Goal: Contribute content: Contribute content

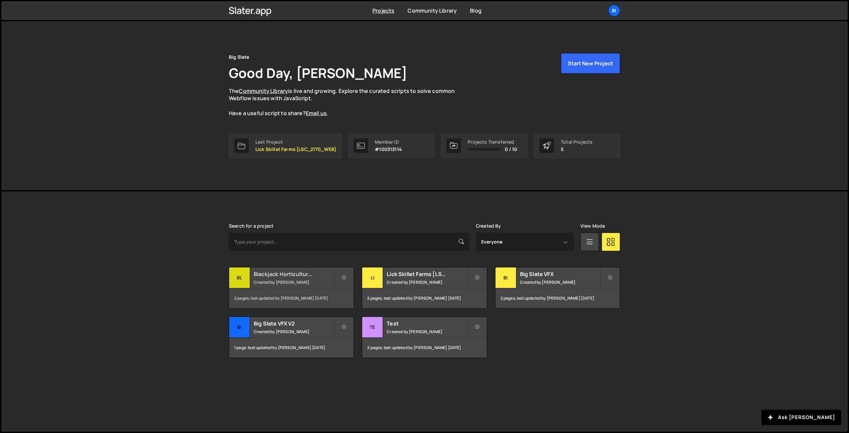
click at [279, 280] on small "Created by [PERSON_NAME]" at bounding box center [294, 282] width 80 height 6
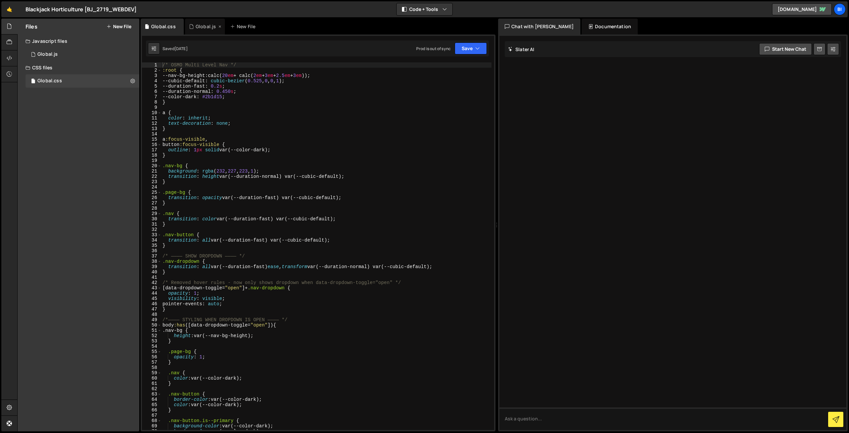
click at [190, 23] on div "Global.js" at bounding box center [205, 27] width 40 height 16
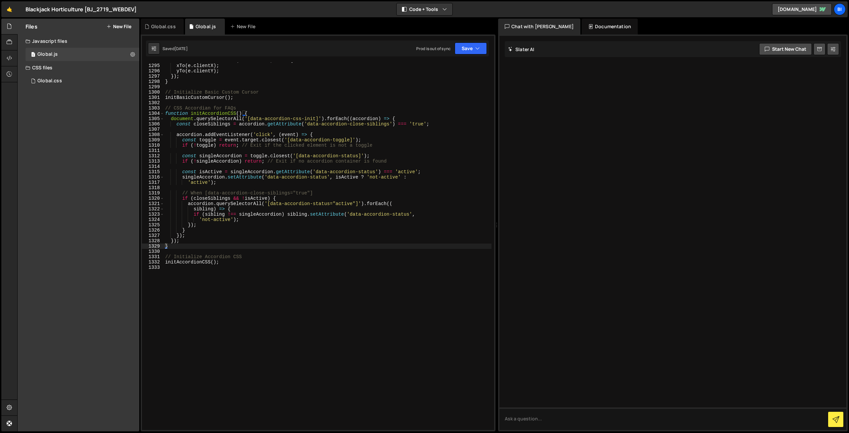
scroll to position [6870, 0]
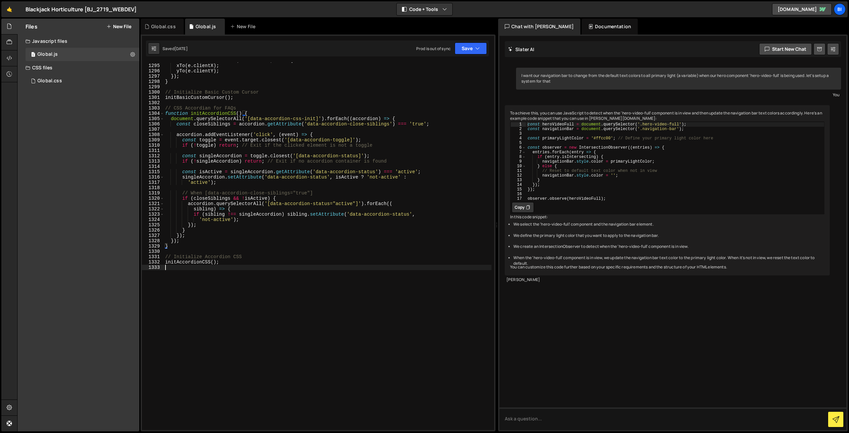
click at [217, 296] on div "window . addEventListener ( "mousemove" , e => { xTo ( e . clientX ) ; yTo ( e …" at bounding box center [328, 247] width 328 height 378
type textarea "// Custom form validation - osmo"
paste textarea "});"
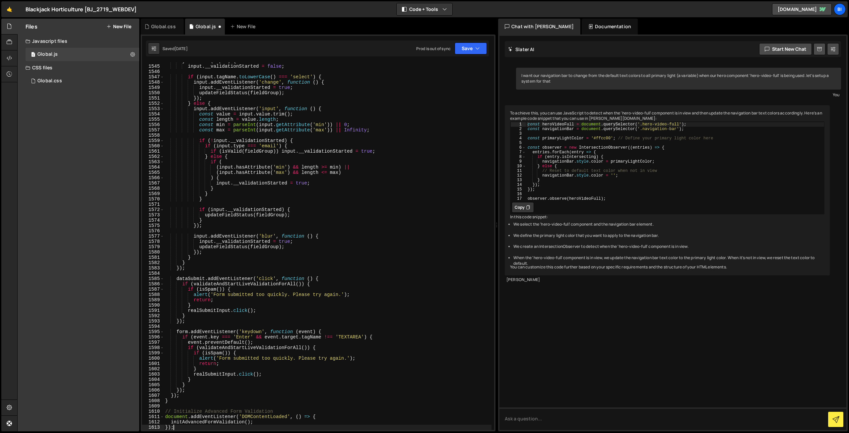
scroll to position [8255, 0]
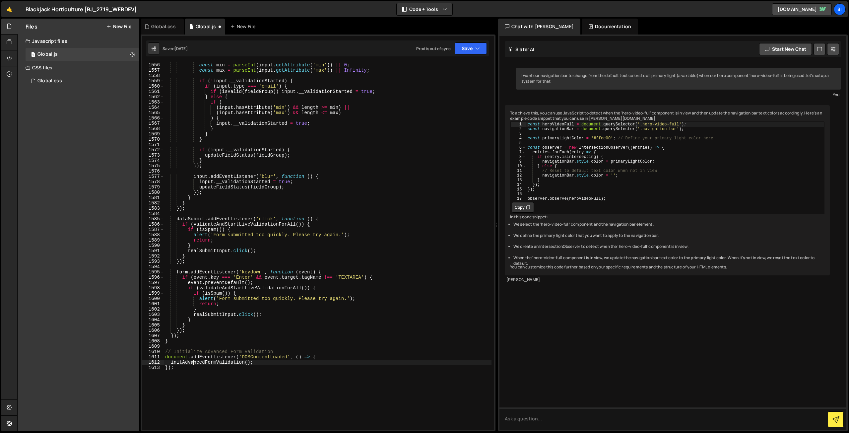
click at [192, 362] on div "const min = parseInt ( input . getAttribute ( 'min' )) || 0 ; const max = parse…" at bounding box center [328, 251] width 328 height 378
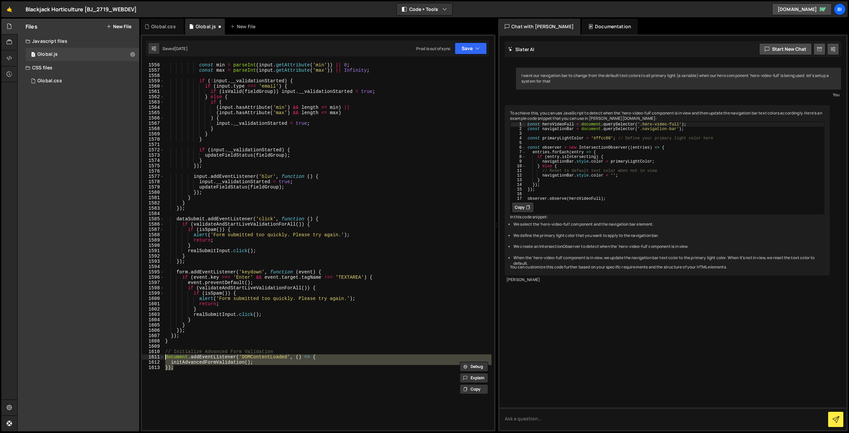
drag, startPoint x: 181, startPoint y: 371, endPoint x: 158, endPoint y: 356, distance: 27.7
click at [158, 356] on div "initAdvancedFormValidation(); }); 1556 1557 1558 1559 1560 1561 1562 1563 1564 …" at bounding box center [318, 245] width 352 height 367
type textarea "document.addEventListener('DOMContentLoaded', () => { initAdvancedFormValidatio…"
paste textarea
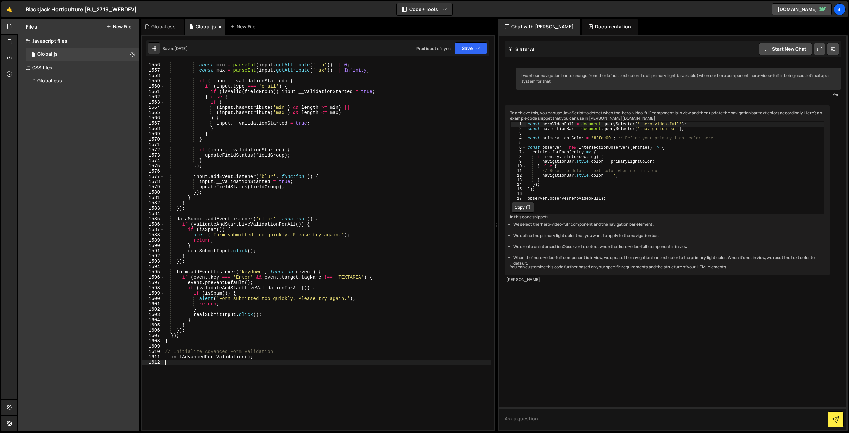
click at [234, 344] on div "const min = parseInt ( input . getAttribute ( 'min' )) || 0 ; const max = parse…" at bounding box center [328, 251] width 328 height 378
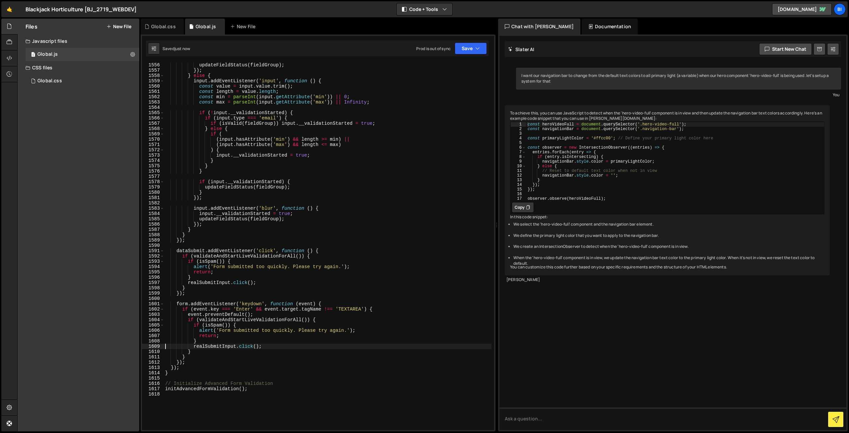
click at [295, 253] on div "updateFieldStatus ( fieldGroup ) ; }) ; } else { input . addEventListener ( 'in…" at bounding box center [328, 251] width 328 height 378
type textarea "dataSubmit.addEventListener('click', function () {"
click at [154, 25] on div "Global.css" at bounding box center [163, 26] width 25 height 7
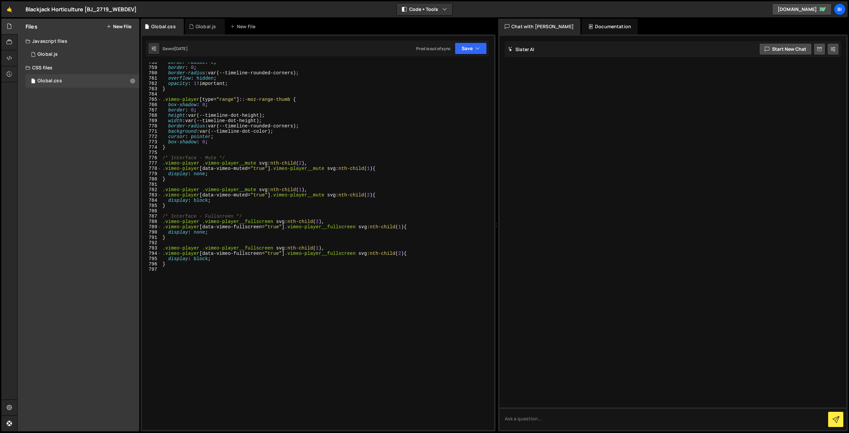
scroll to position [4042, 0]
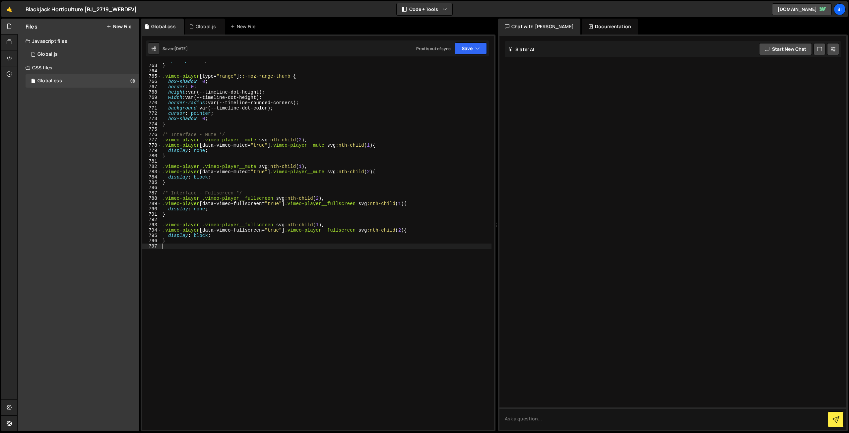
click at [203, 278] on div "opacity : 1 !important ; } .vimeo-player [ type = " range " ]: :-moz-range-thum…" at bounding box center [326, 247] width 330 height 378
type textarea "/* Custom form validation osmo */"
paste textarea "}"
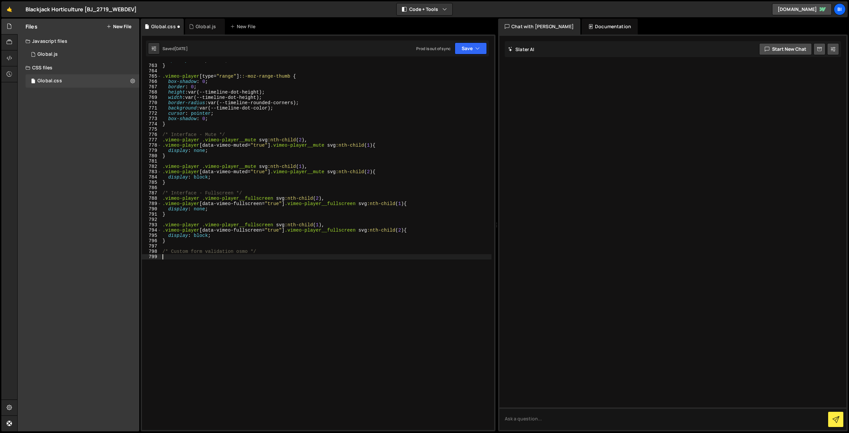
scroll to position [4110, 0]
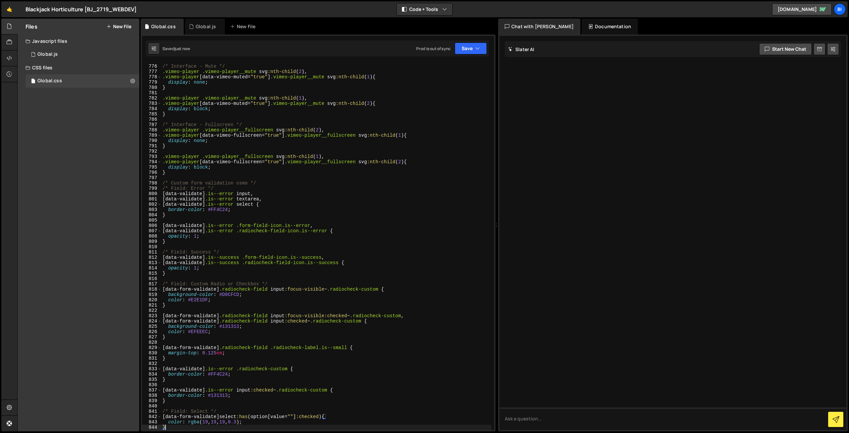
click at [241, 270] on div "/* Interface - Mute */ .vimeo-player .vimeo-player__mute svg :nth-child ( 2 ), …" at bounding box center [326, 247] width 330 height 378
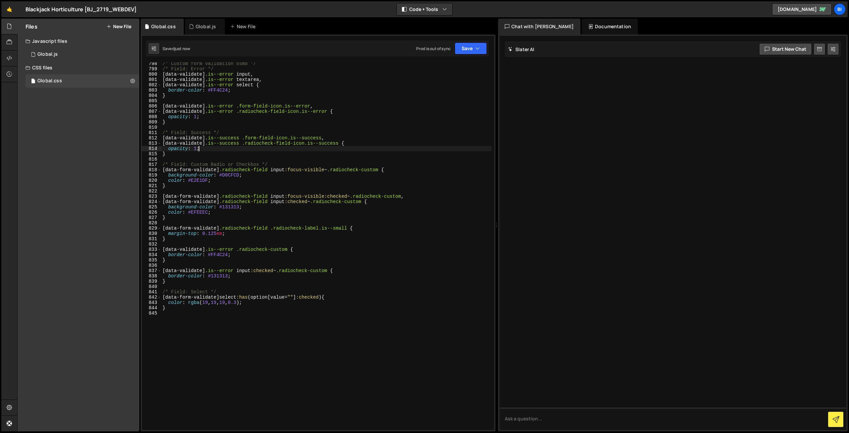
scroll to position [4230, 0]
type textarea "opacity: 1;"
click at [271, 241] on div "/* Custom form validation osmo */ /* Field: Error */ [ data-validate ] .is--err…" at bounding box center [326, 250] width 330 height 378
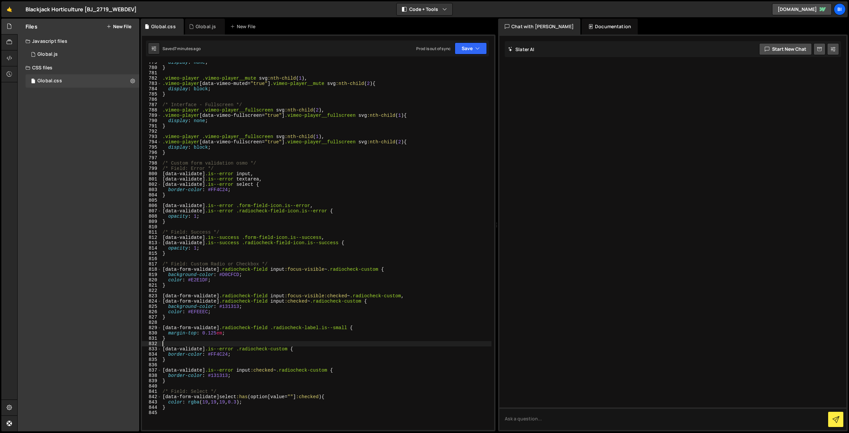
scroll to position [4190, 0]
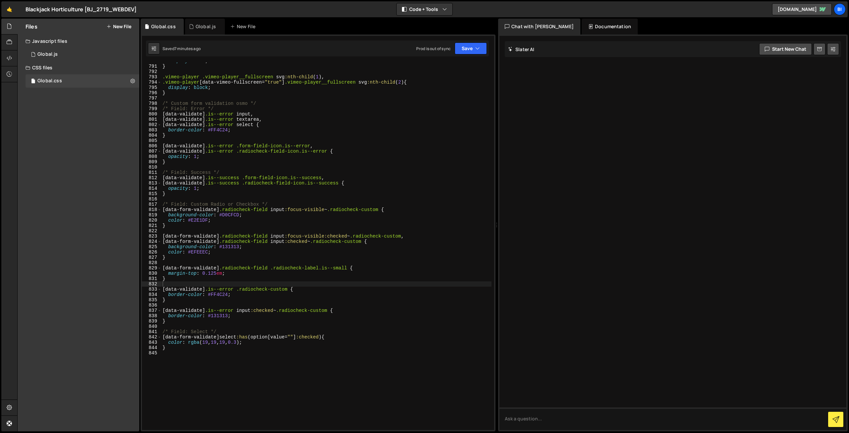
click at [221, 212] on div "display : none ; } .vimeo-player .vimeo-player__fullscreen svg :nth-child ( 1 )…" at bounding box center [326, 247] width 330 height 378
click at [222, 215] on div "display : none ; } .vimeo-player .vimeo-player__fullscreen svg :nth-child ( 1 )…" at bounding box center [326, 247] width 330 height 378
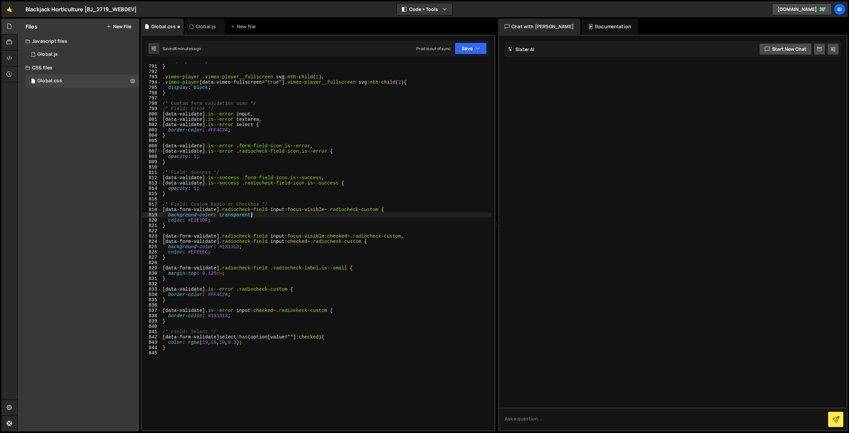
click at [235, 248] on div "display : none ; } .vimeo-player .vimeo-player__fullscreen svg :nth-child ( 1 )…" at bounding box center [326, 247] width 330 height 378
type textarea "background-color: transparent;"
click at [303, 228] on div "display : none ; } .vimeo-player .vimeo-player__fullscreen svg :nth-child ( 1 )…" at bounding box center [326, 247] width 330 height 378
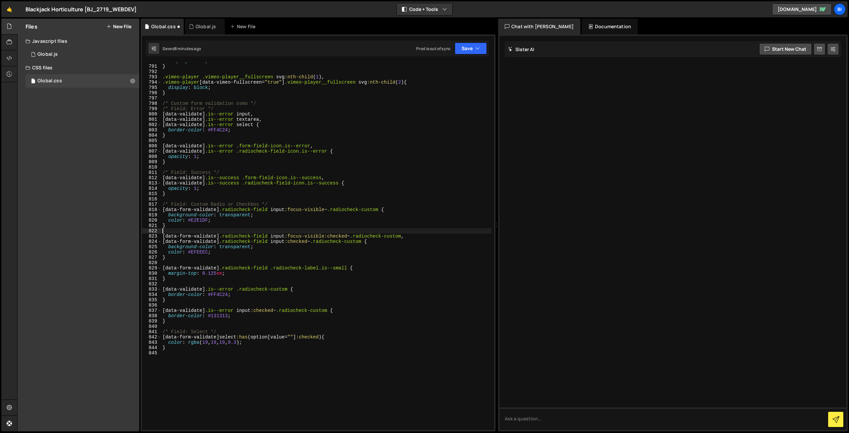
scroll to position [0, 0]
click at [331, 250] on div "display : none ; } .vimeo-player .vimeo-player__fullscreen svg :nth-child ( 1 )…" at bounding box center [326, 247] width 330 height 378
type textarea "color: #EFEEEC;"
click at [323, 282] on div "display : none ; } .vimeo-player .vimeo-player__fullscreen svg :nth-child ( 1 )…" at bounding box center [326, 247] width 330 height 378
type textarea "background-color: #D0CFCD;"
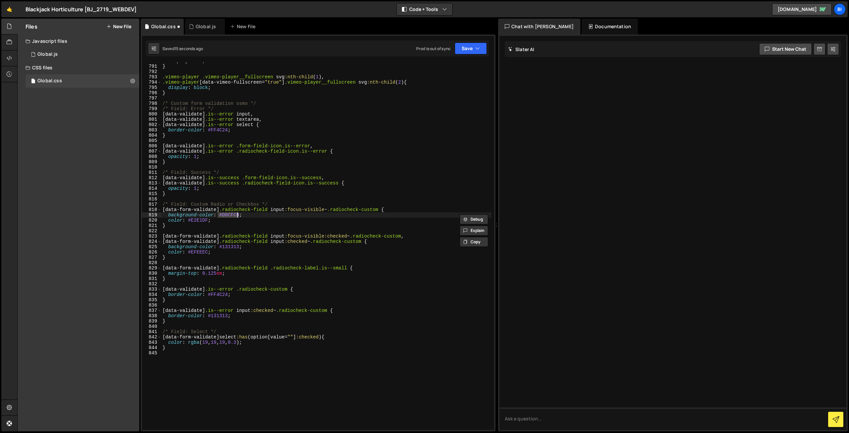
click at [255, 229] on div "display : none ; } .vimeo-player .vimeo-player__fullscreen svg :nth-child ( 1 )…" at bounding box center [326, 247] width 330 height 378
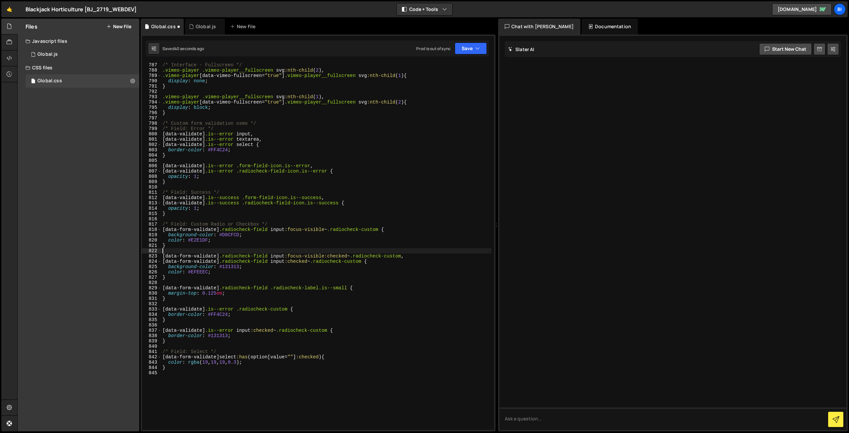
scroll to position [4170, 0]
click at [226, 144] on div "/* Interface - Fullscreen */ .vimeo-player .vimeo-player__fullscreen svg :nth-c…" at bounding box center [326, 251] width 330 height 378
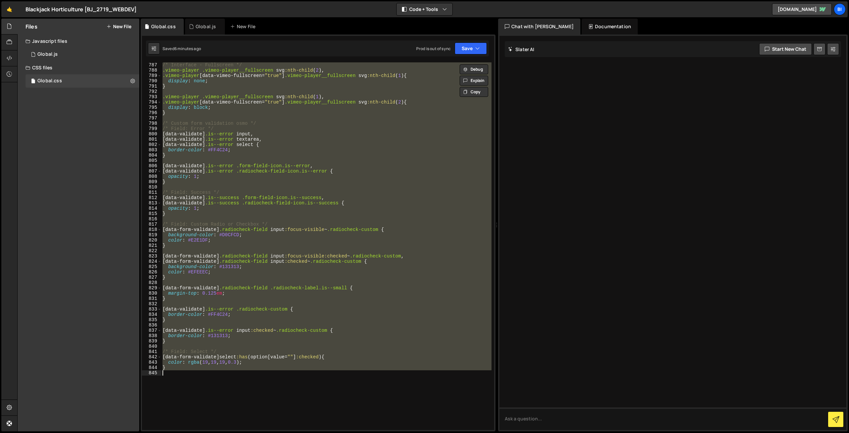
click at [326, 211] on div "/* Interface - Fullscreen */ .vimeo-player .vimeo-player__fullscreen svg :nth-c…" at bounding box center [326, 245] width 330 height 367
type textarea "}"
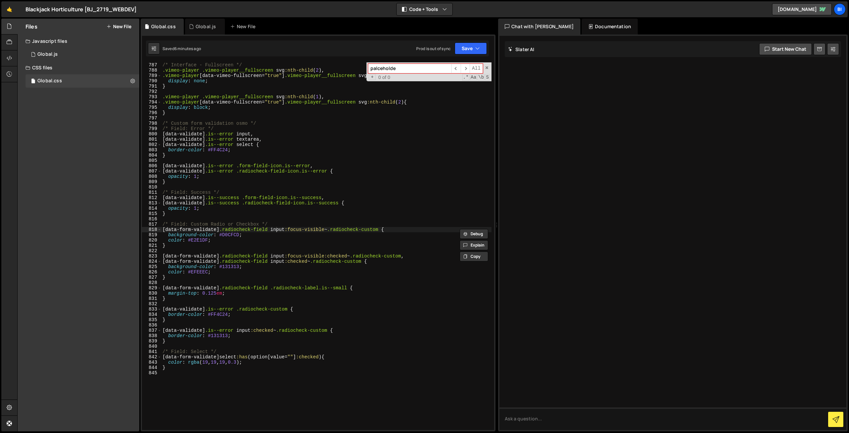
type input "palceholder"
type textarea "[data-form-validate] .radiocheck-field input:focus-visible~.radiocheck-custom {"
click at [271, 305] on div "/* Interface - Fullscreen */ .vimeo-player .vimeo-player__fullscreen svg :nth-c…" at bounding box center [326, 251] width 330 height 378
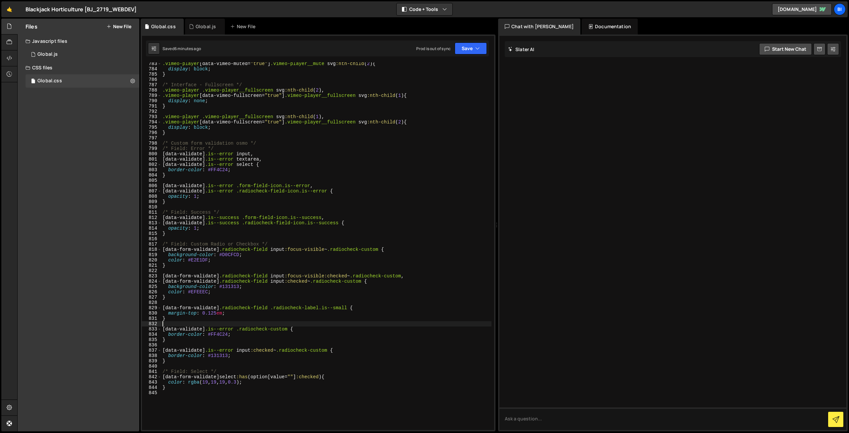
scroll to position [4130, 0]
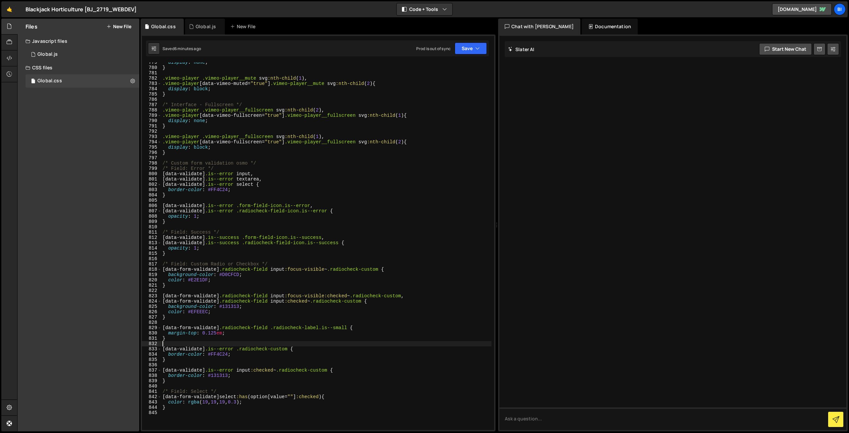
click at [219, 191] on div "display : none ; } .vimeo-player .vimeo-player__mute svg :nth-child ( 1 ), .vim…" at bounding box center [326, 249] width 330 height 378
click at [249, 196] on div "display : none ; } .vimeo-player .vimeo-player__mute svg :nth-child ( 1 ), .vim…" at bounding box center [326, 249] width 330 height 378
type textarea "}"
click at [199, 31] on div "Global.js" at bounding box center [205, 27] width 40 height 16
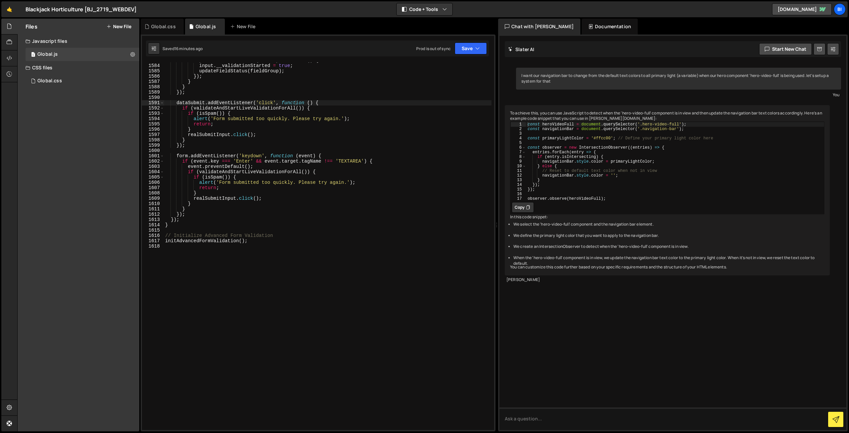
scroll to position [8363, 0]
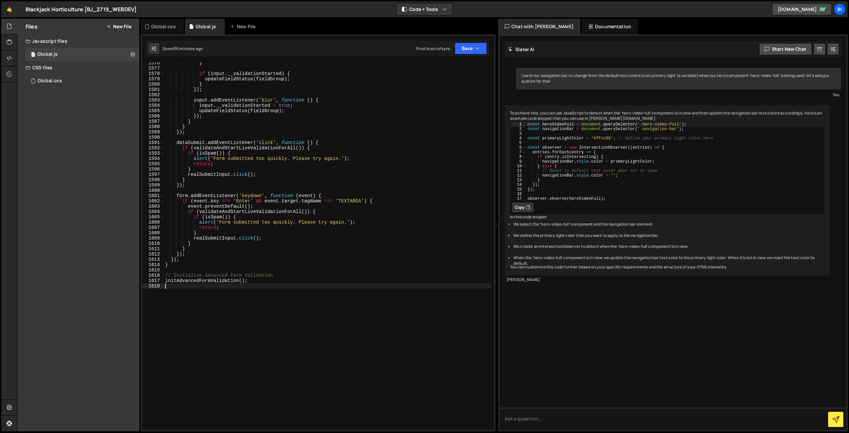
click at [282, 296] on div "} if ( input . __validationStarted ) { updateFieldStatus ( fieldGroup ) ; } }) …" at bounding box center [328, 249] width 328 height 378
